Goal: Task Accomplishment & Management: Manage account settings

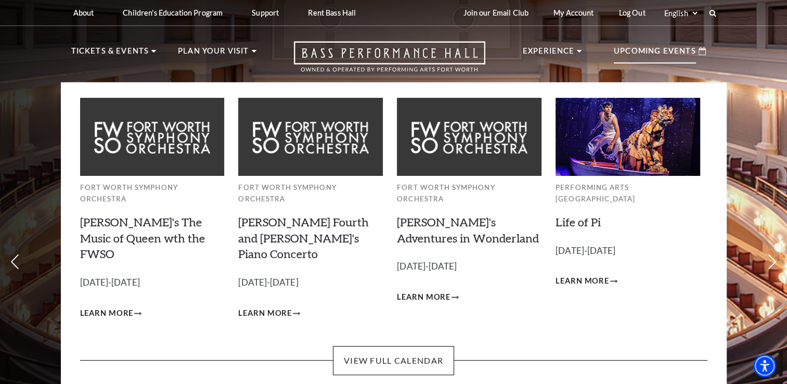
click at [628, 50] on p "Upcoming Events" at bounding box center [655, 54] width 82 height 19
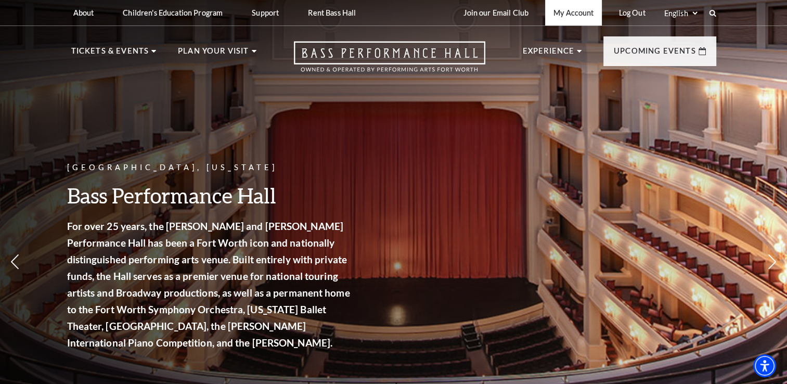
click at [576, 14] on link "My Account" at bounding box center [573, 12] width 57 height 25
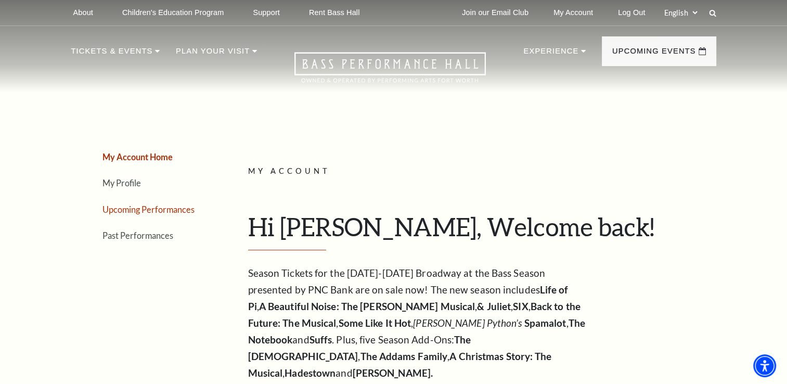
click at [157, 211] on link "Upcoming Performances" at bounding box center [148, 209] width 92 height 10
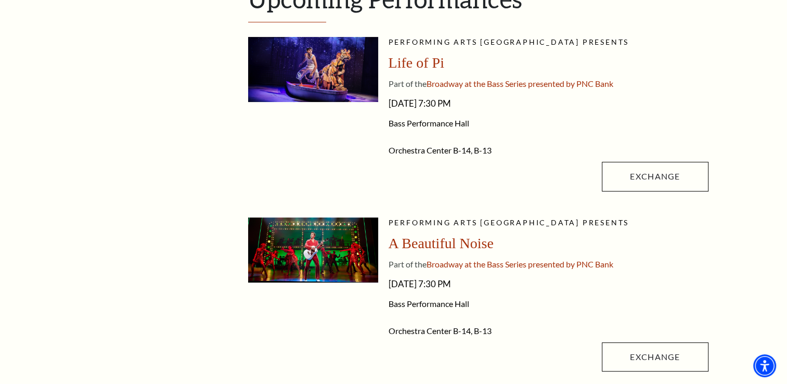
scroll to position [364, 0]
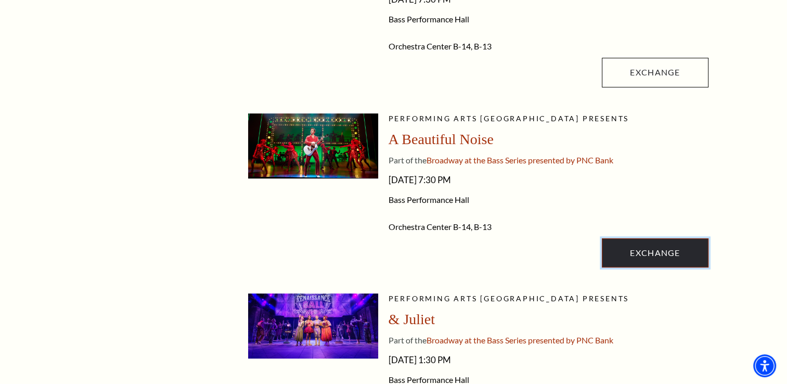
click at [685, 253] on link "Exchange" at bounding box center [655, 252] width 106 height 29
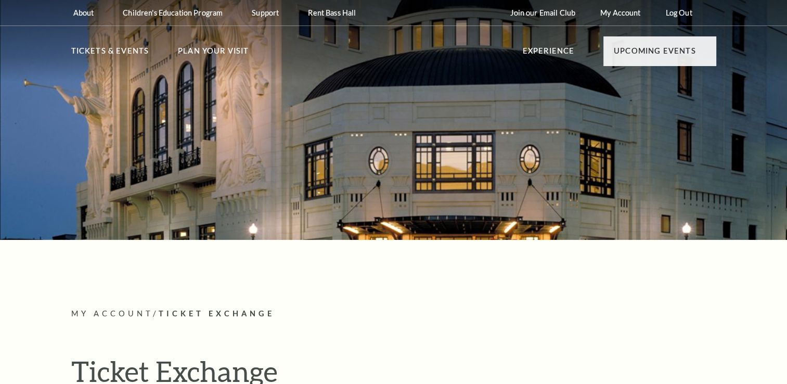
radio input "true"
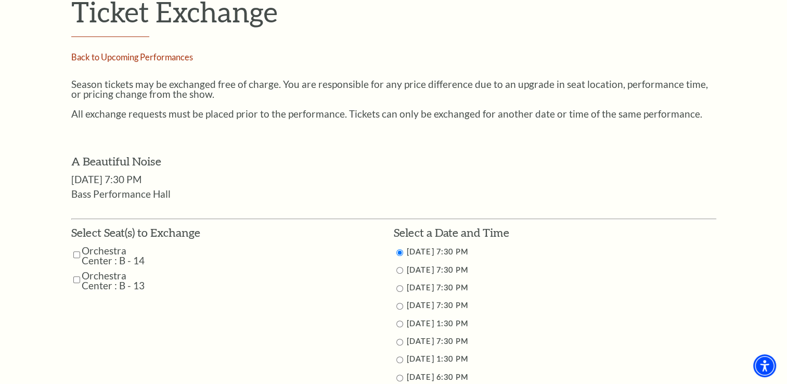
scroll to position [416, 0]
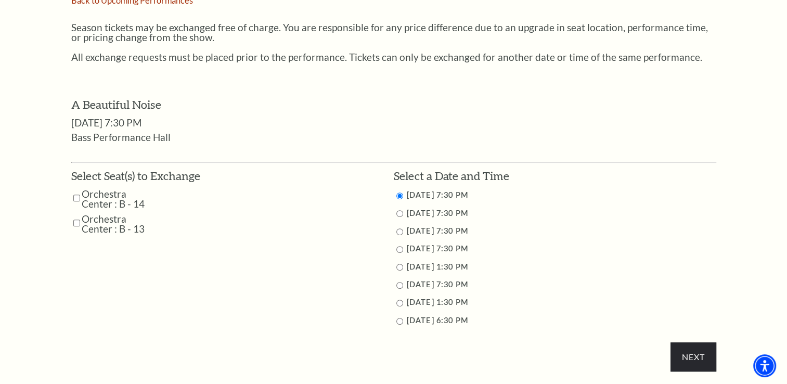
click at [75, 196] on input "Orchestra Center : B - 14" at bounding box center [76, 198] width 7 height 18
checkbox input "true"
click at [75, 222] on input "Orchestra Center : B - 13" at bounding box center [76, 223] width 7 height 18
checkbox input "true"
click at [399, 320] on input "11/2/2025 6:30 PM" at bounding box center [399, 321] width 7 height 7
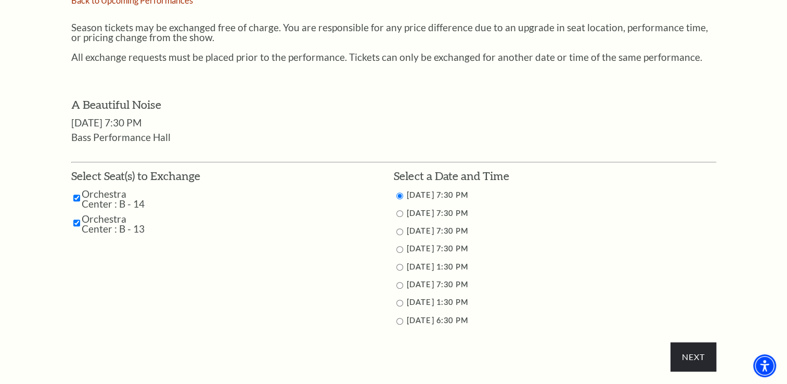
radio input "true"
click at [688, 351] on input "Next" at bounding box center [693, 356] width 45 height 29
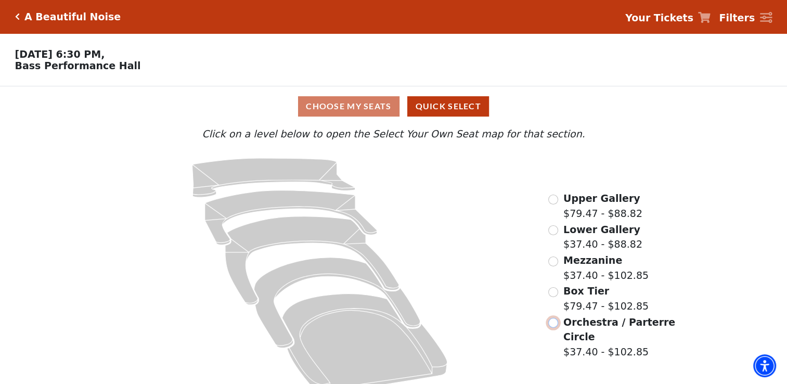
click at [554, 328] on input "Orchestra / Parterre Circle$37.40 - $102.85\a" at bounding box center [553, 323] width 10 height 10
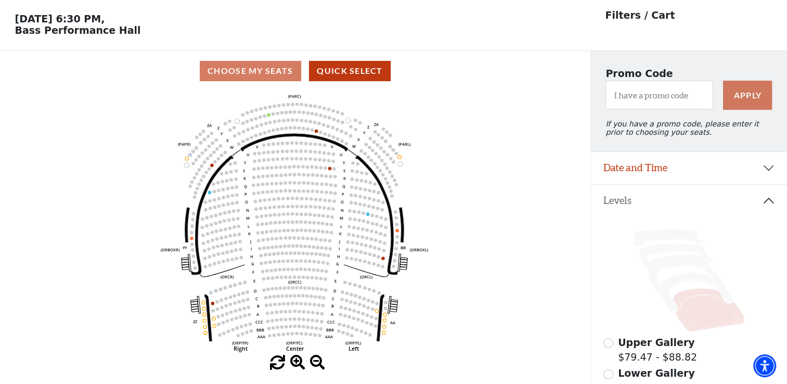
scroll to position [48, 0]
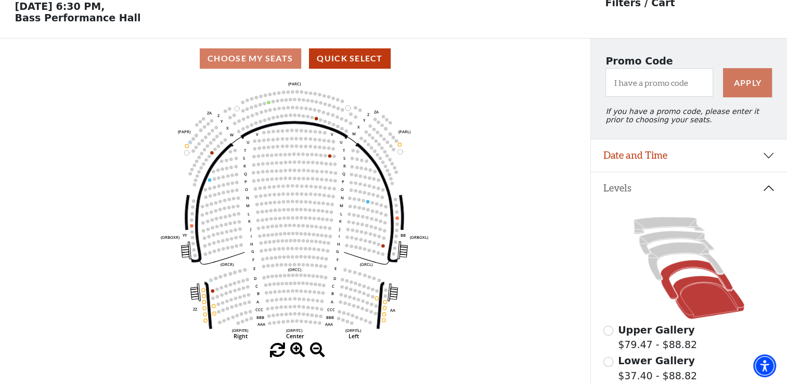
click at [666, 277] on icon at bounding box center [697, 280] width 72 height 40
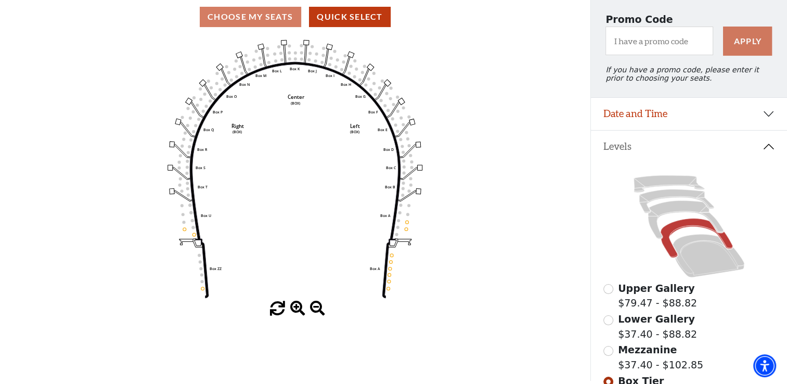
scroll to position [152, 0]
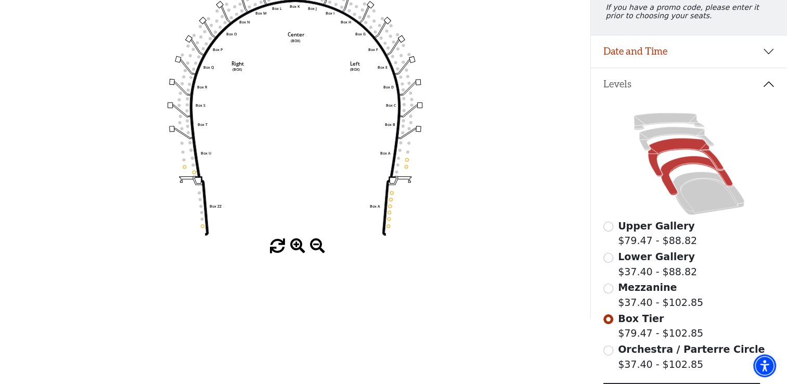
click at [659, 153] on icon at bounding box center [685, 157] width 75 height 38
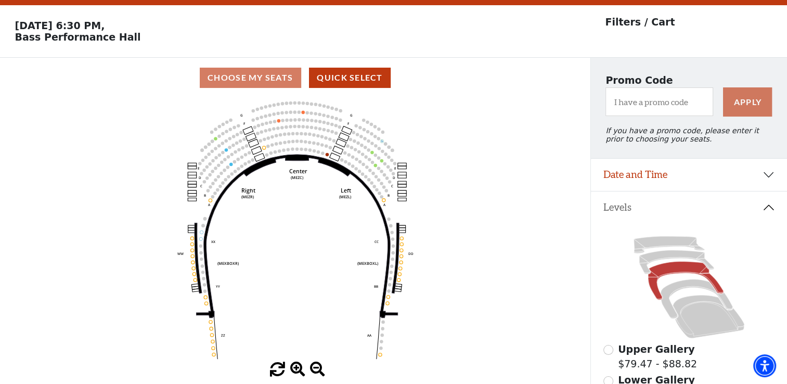
scroll to position [48, 0]
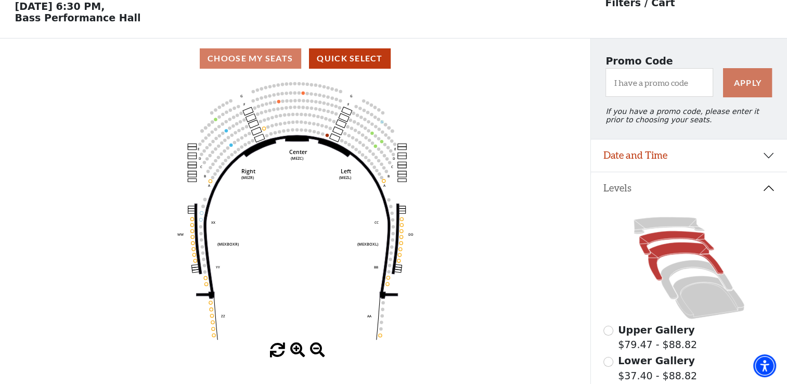
click at [661, 241] on icon at bounding box center [676, 243] width 75 height 24
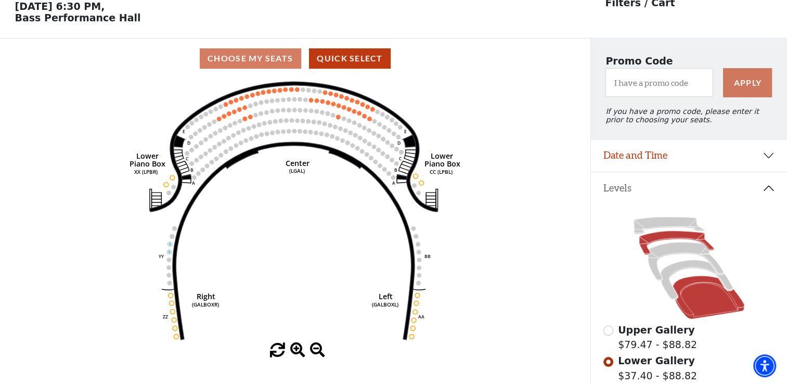
click at [706, 309] on icon at bounding box center [709, 297] width 72 height 43
